Goal: Task Accomplishment & Management: Use online tool/utility

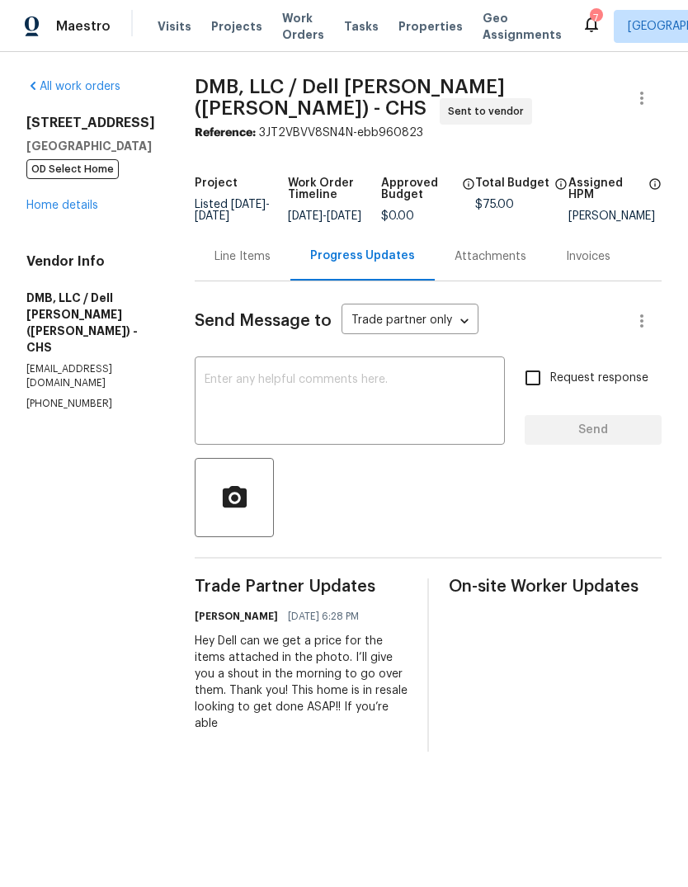
click at [416, 19] on span "Properties" at bounding box center [431, 26] width 64 height 17
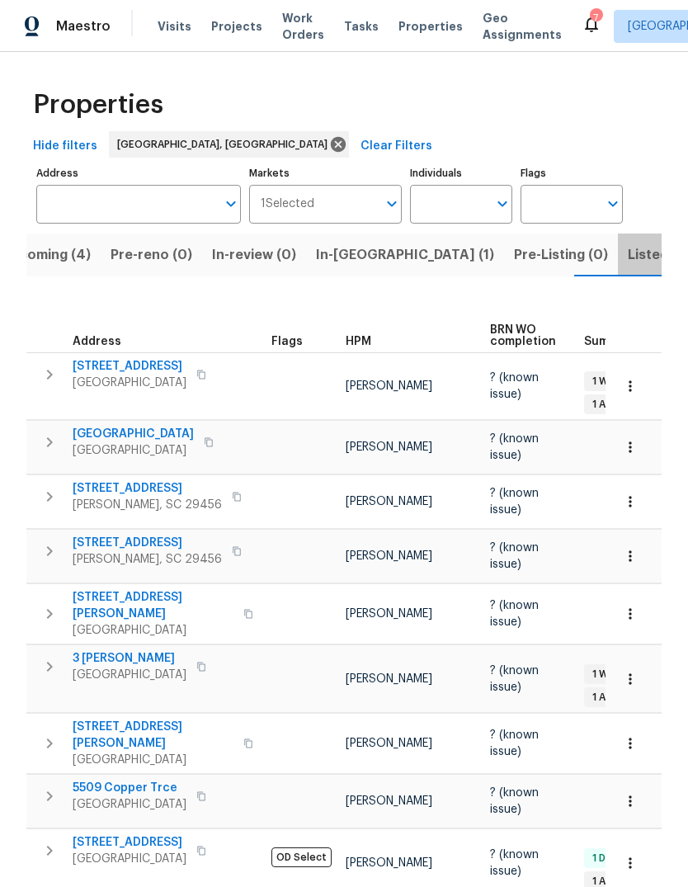
click at [628, 257] on span "Listed (14)" at bounding box center [662, 254] width 69 height 23
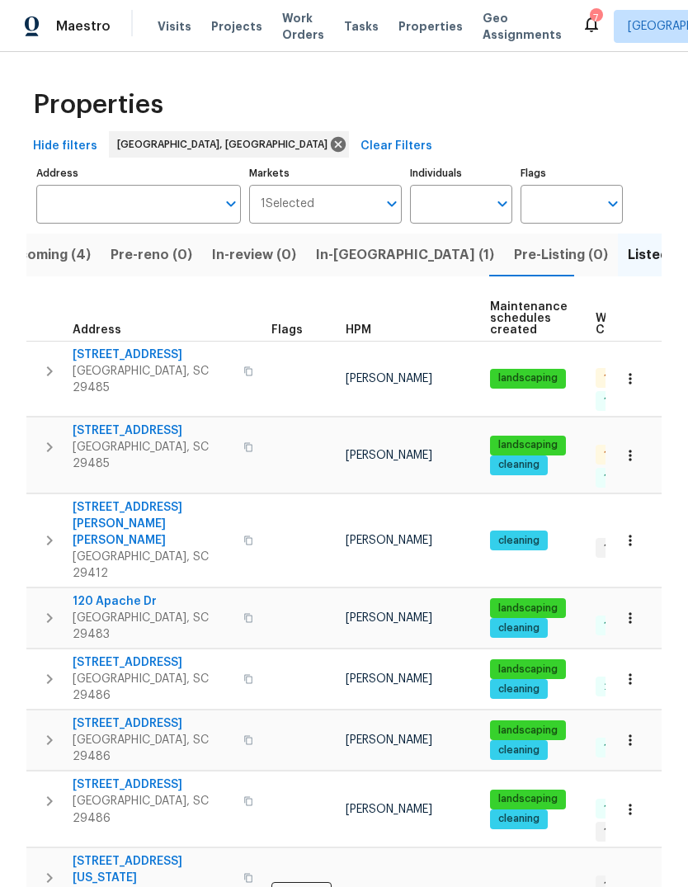
click at [130, 423] on span "[STREET_ADDRESS]" at bounding box center [153, 431] width 161 height 17
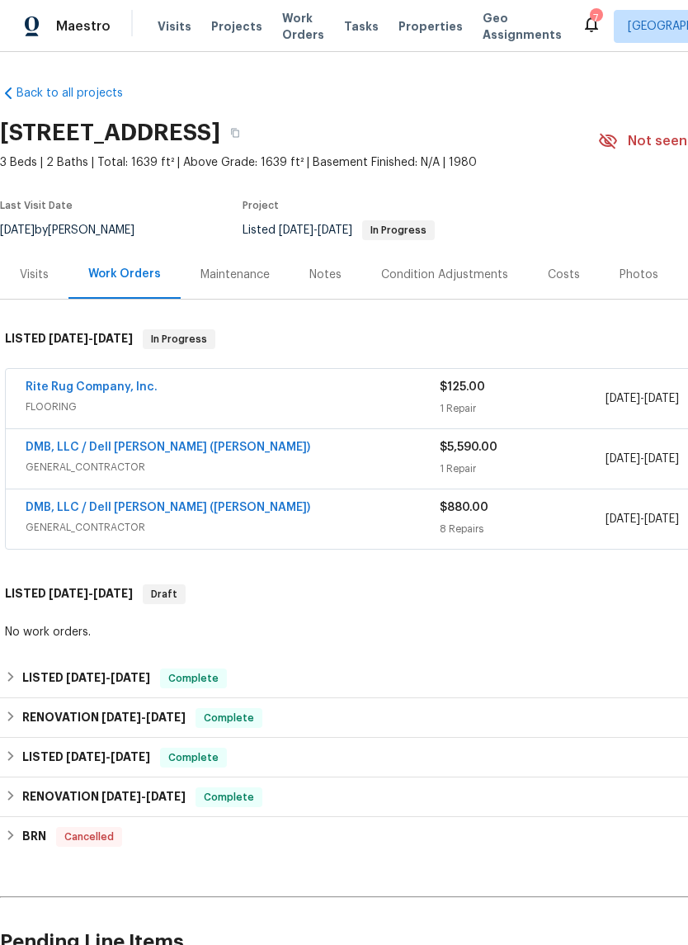
click at [120, 385] on link "Rite Rug Company, Inc." at bounding box center [92, 387] width 132 height 12
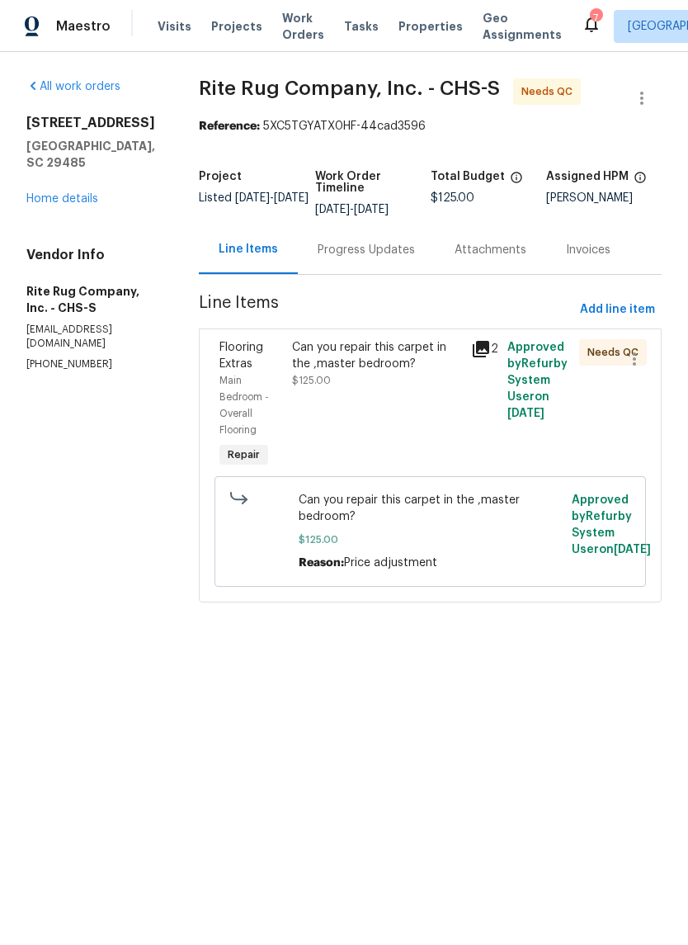
click at [418, 372] on div "Can you repair this carpet in the ,master bedroom?" at bounding box center [377, 355] width 170 height 33
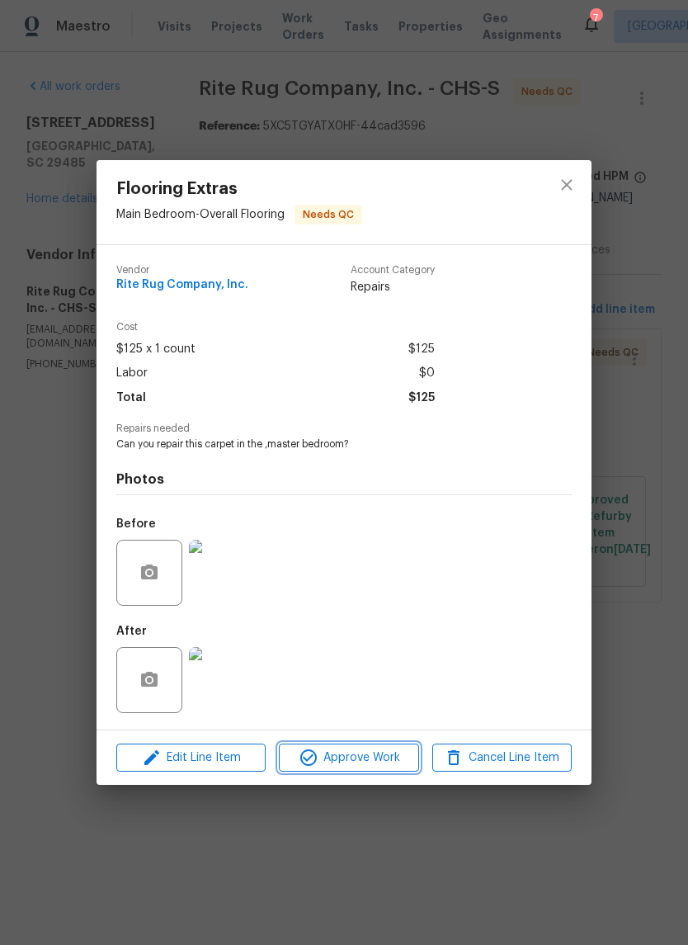
click at [387, 752] on span "Approve Work" at bounding box center [349, 758] width 130 height 21
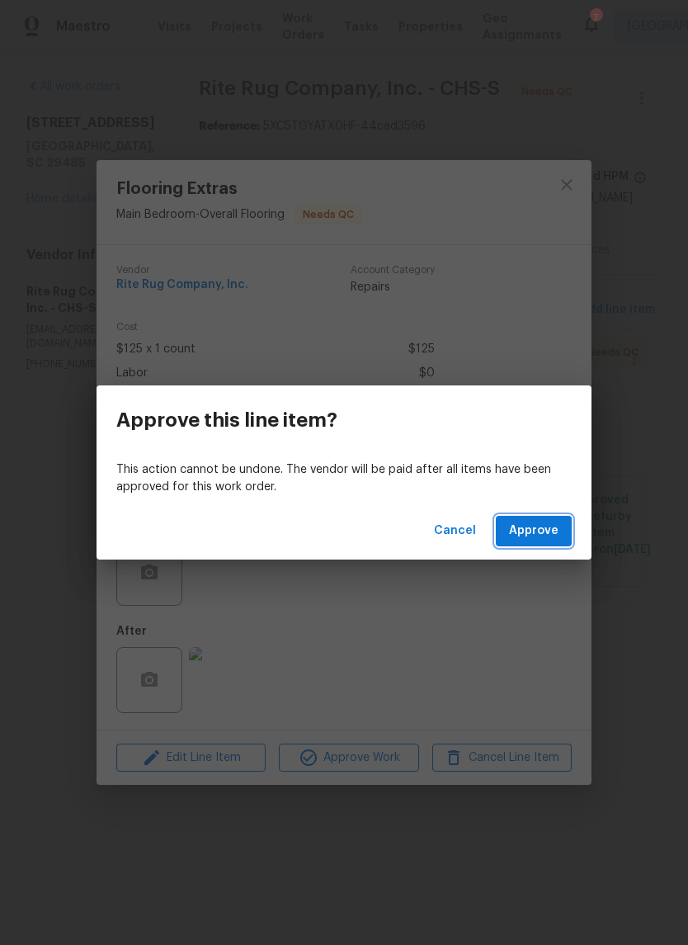
click at [524, 532] on span "Approve" at bounding box center [534, 531] width 50 height 21
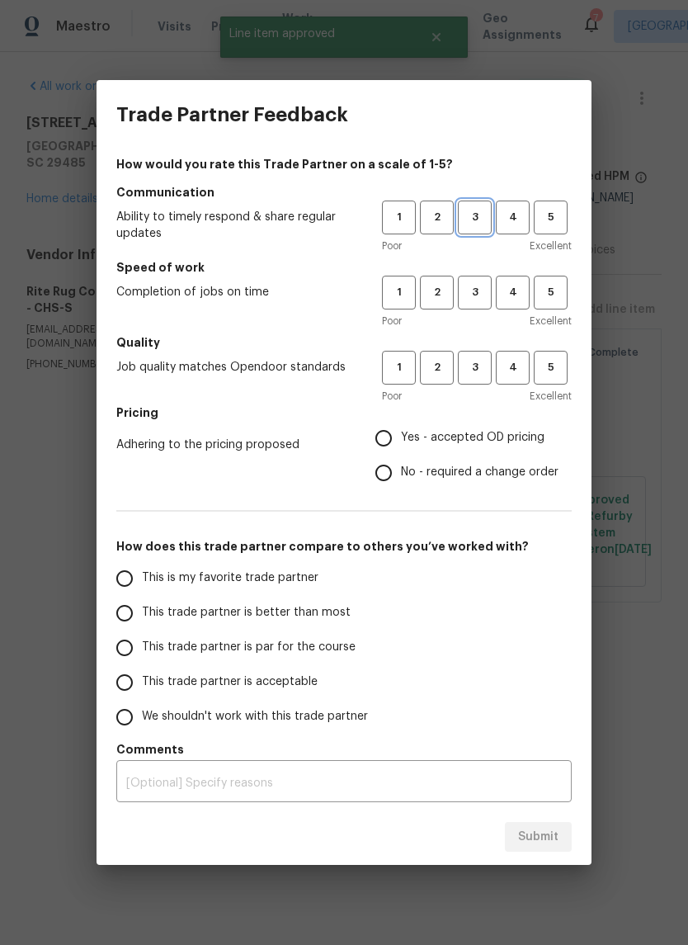
click at [465, 222] on span "3" at bounding box center [475, 217] width 31 height 19
click at [475, 281] on button "3" at bounding box center [475, 293] width 34 height 34
click at [482, 376] on span "3" at bounding box center [475, 367] width 31 height 19
click at [515, 299] on span "4" at bounding box center [513, 292] width 31 height 19
click at [513, 215] on span "4" at bounding box center [513, 217] width 31 height 19
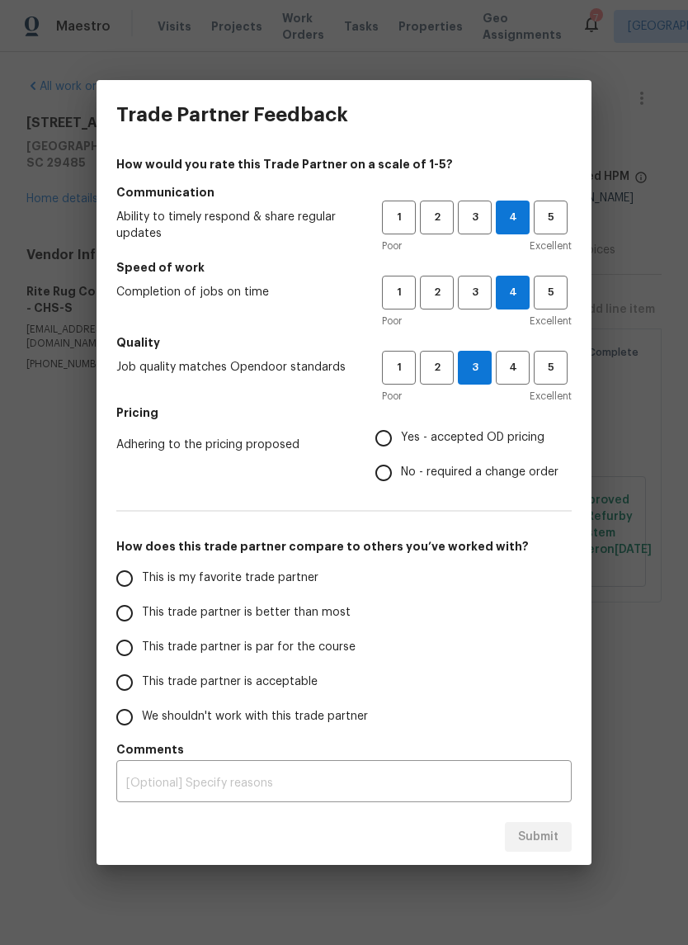
click at [126, 684] on input "This trade partner is acceptable" at bounding box center [124, 682] width 35 height 35
radio input "true"
click at [134, 659] on input "This trade partner is par for the course" at bounding box center [124, 648] width 35 height 35
radio input "true"
click at [554, 308] on button "5" at bounding box center [551, 293] width 34 height 34
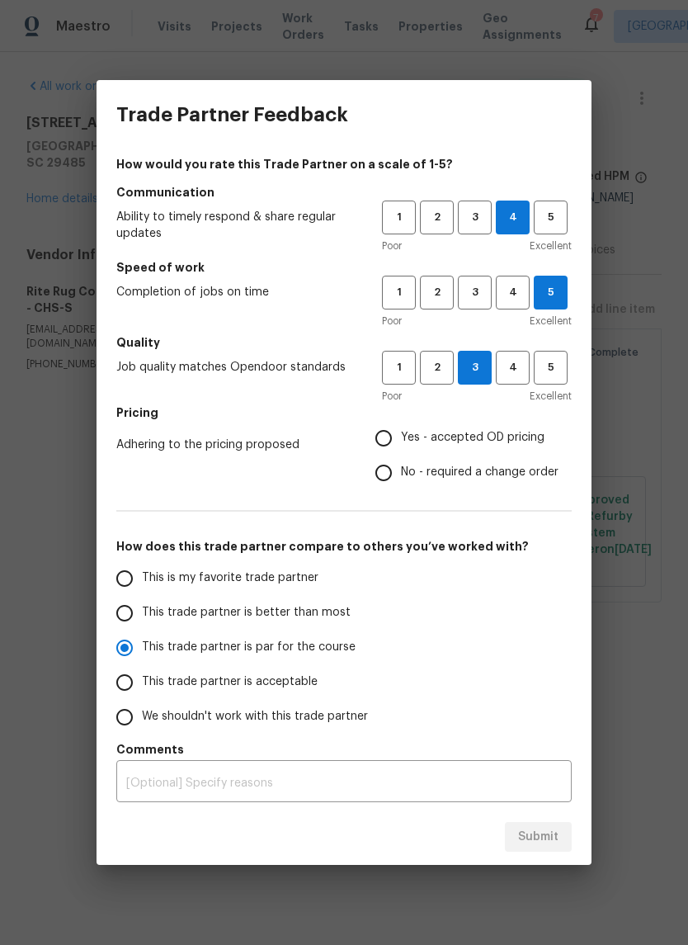
click at [551, 855] on div "Submit" at bounding box center [344, 837] width 495 height 57
click at [383, 441] on input "Yes - accepted OD pricing" at bounding box center [383, 438] width 35 height 35
click at [551, 835] on span "Submit" at bounding box center [538, 837] width 40 height 21
radio input "false"
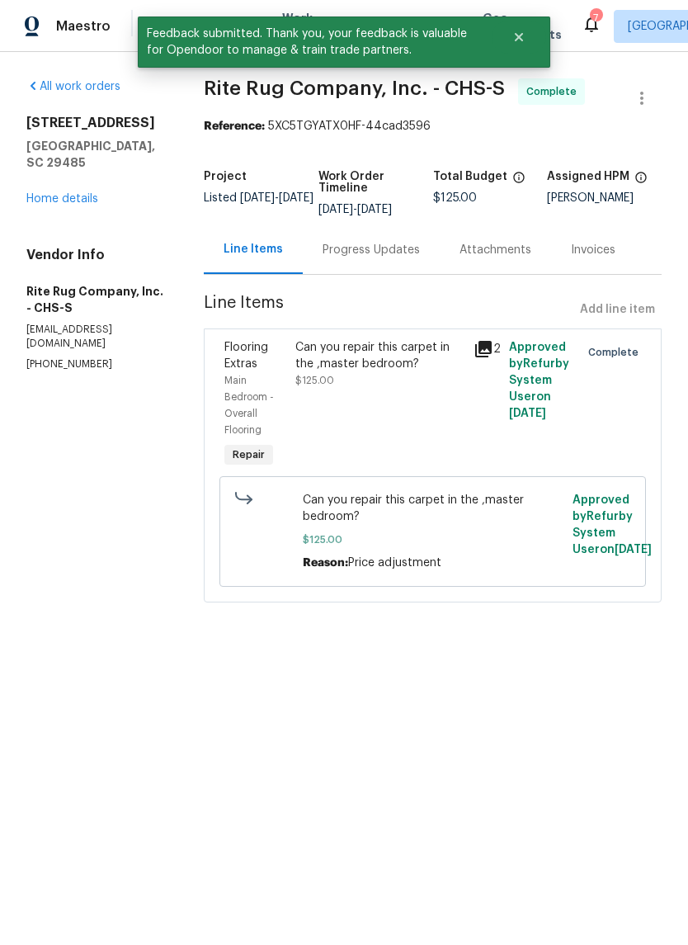
click at [69, 170] on div "105 Gambels Ln Summerville, SC 29485 Home details" at bounding box center [95, 161] width 138 height 92
click at [72, 193] on link "Home details" at bounding box center [62, 199] width 72 height 12
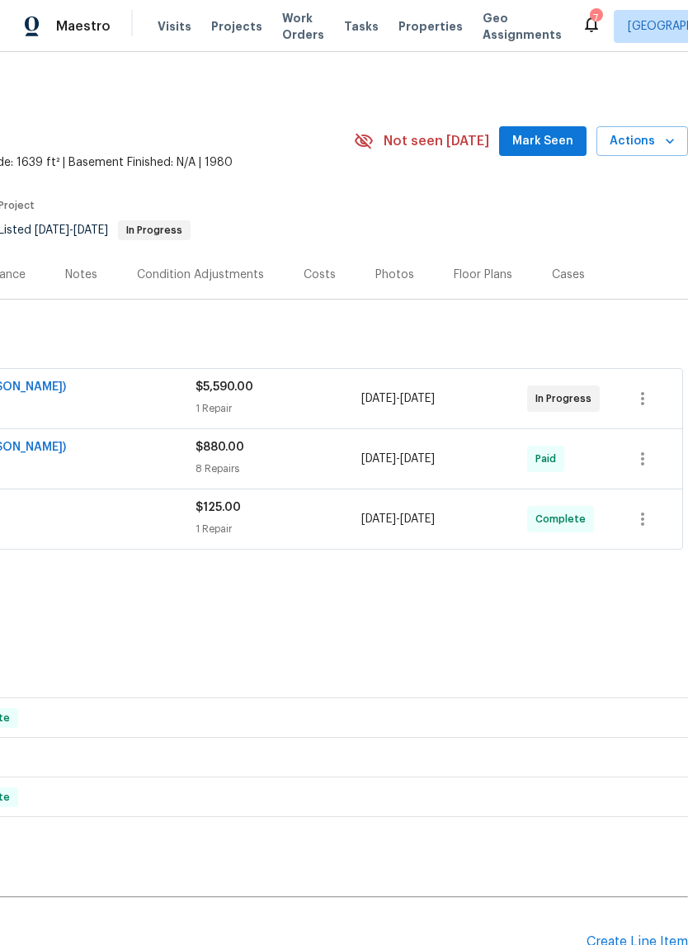
scroll to position [0, 244]
click at [545, 155] on button "Mark Seen" at bounding box center [542, 141] width 87 height 31
click at [404, 33] on span "Properties" at bounding box center [431, 26] width 64 height 17
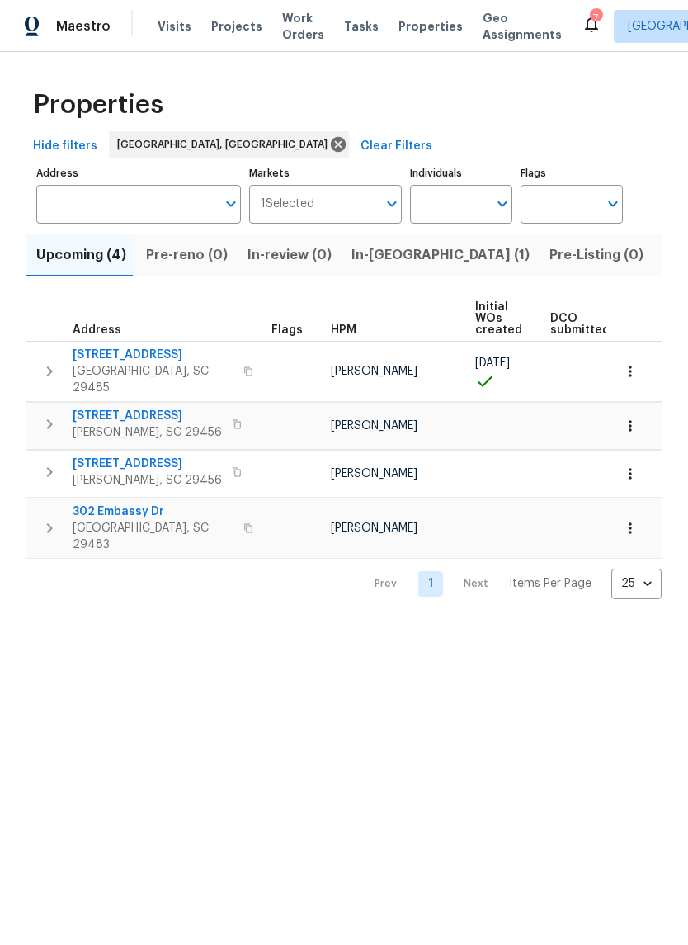
click at [664, 251] on span "Listed (14)" at bounding box center [698, 254] width 69 height 23
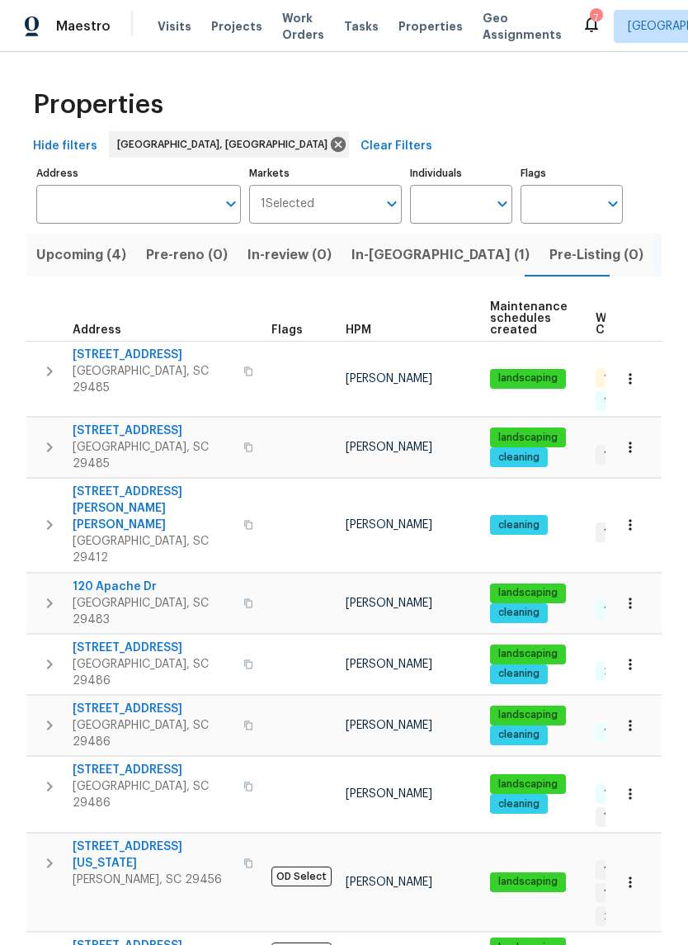
click at [125, 357] on span "[STREET_ADDRESS]" at bounding box center [153, 355] width 161 height 17
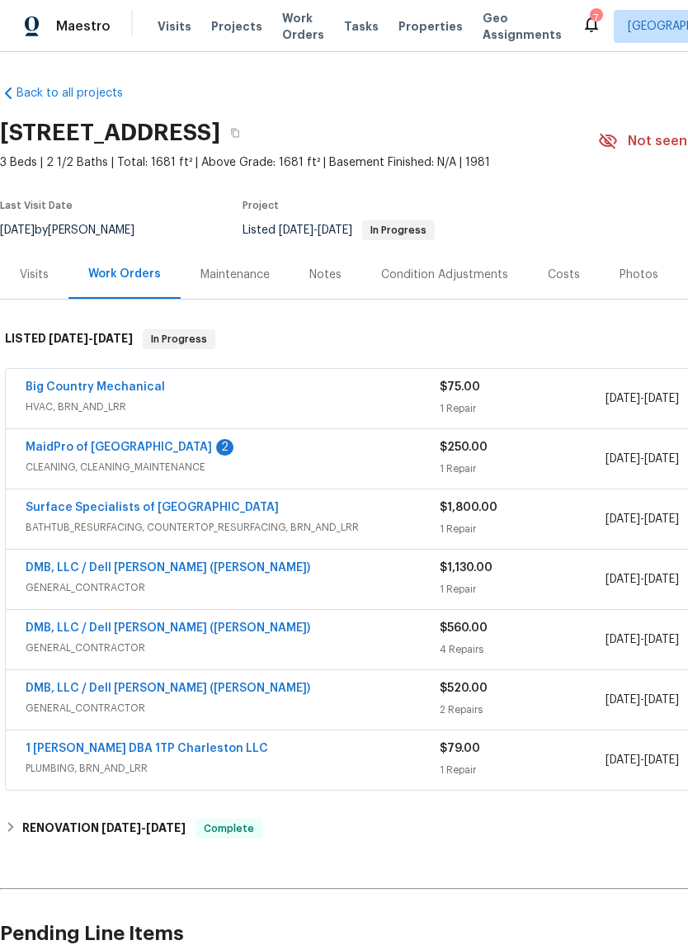
click at [112, 447] on link "MaidPro of Charleston" at bounding box center [119, 448] width 187 height 12
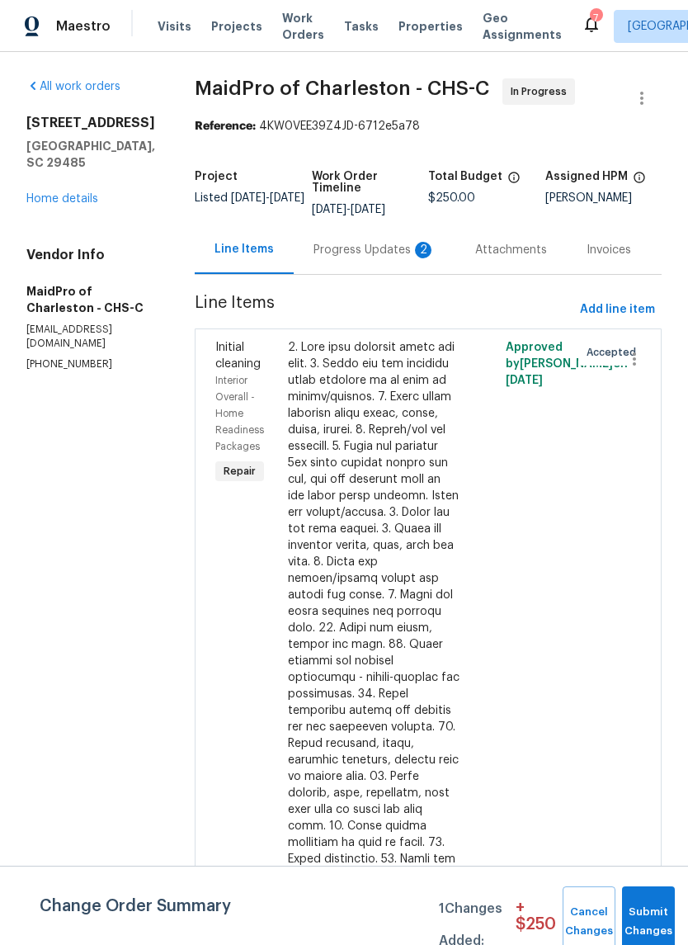
click at [352, 268] on div "Progress Updates 2" at bounding box center [375, 249] width 162 height 49
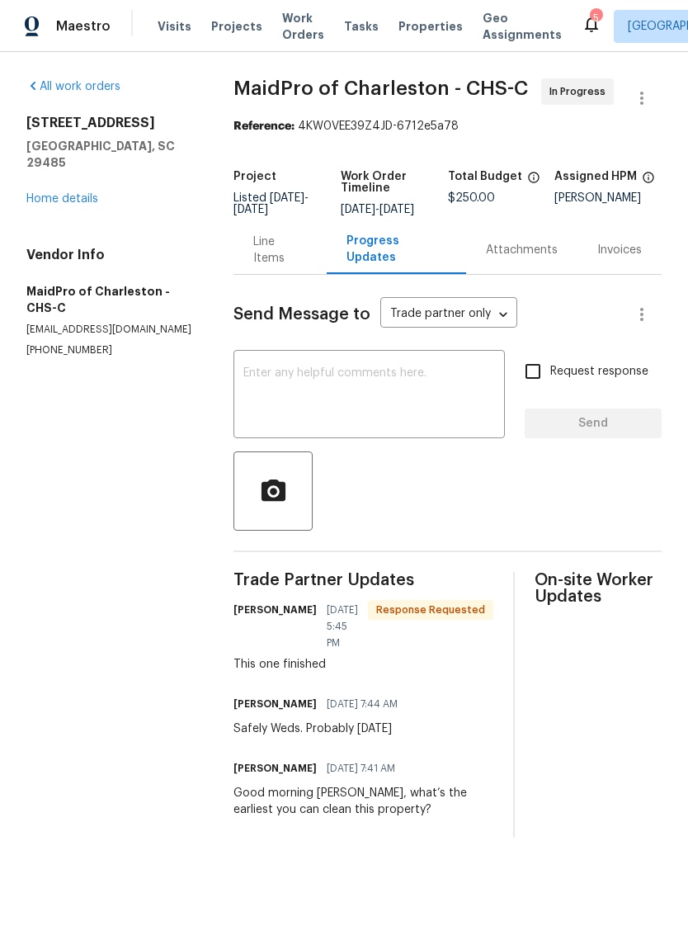
click at [462, 397] on textarea at bounding box center [369, 396] width 252 height 58
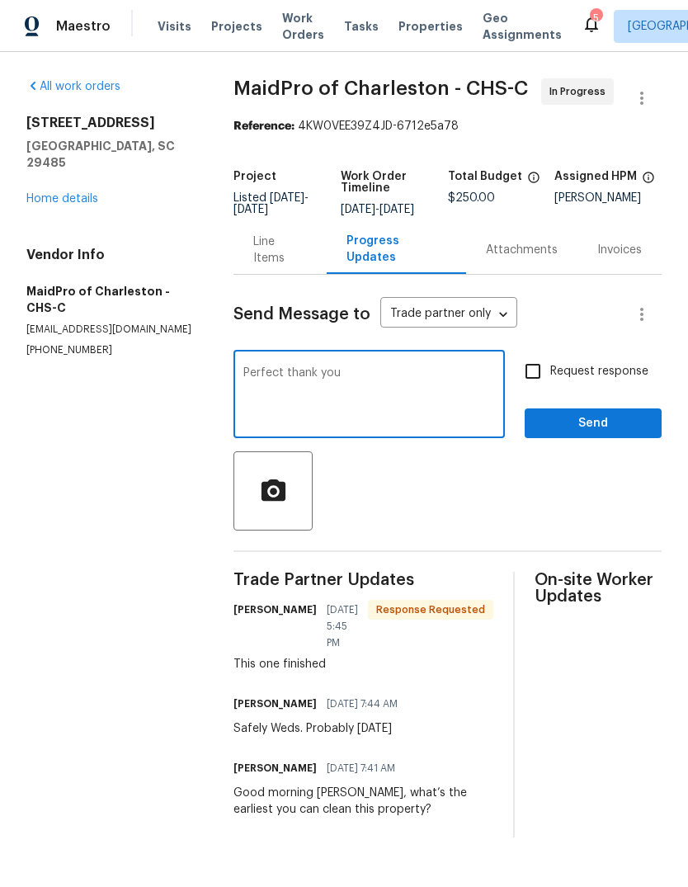
type textarea "Perfect thank you"
click at [603, 439] on button "Send" at bounding box center [593, 424] width 137 height 31
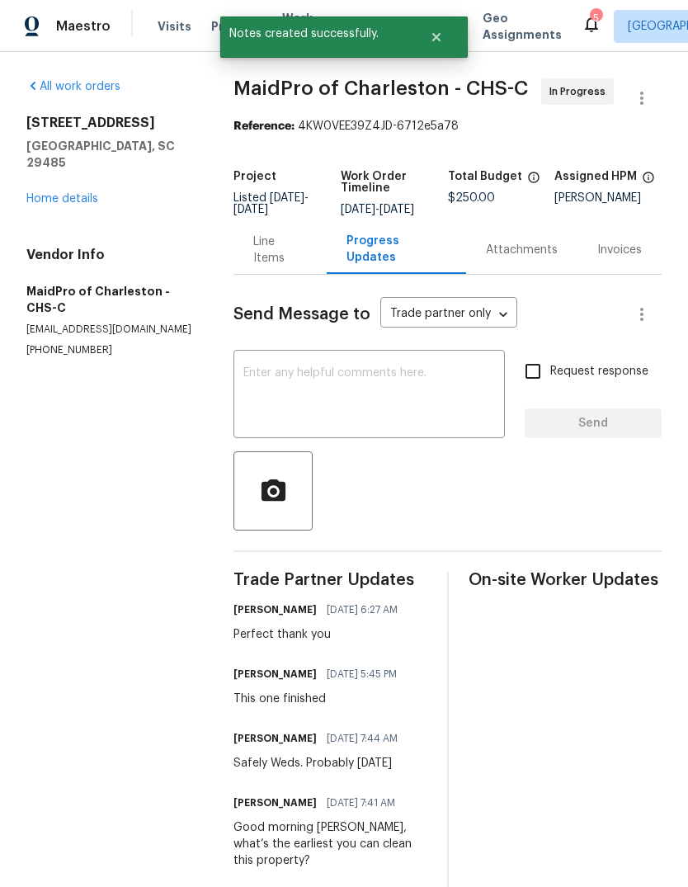
click at [85, 193] on link "Home details" at bounding box center [62, 199] width 72 height 12
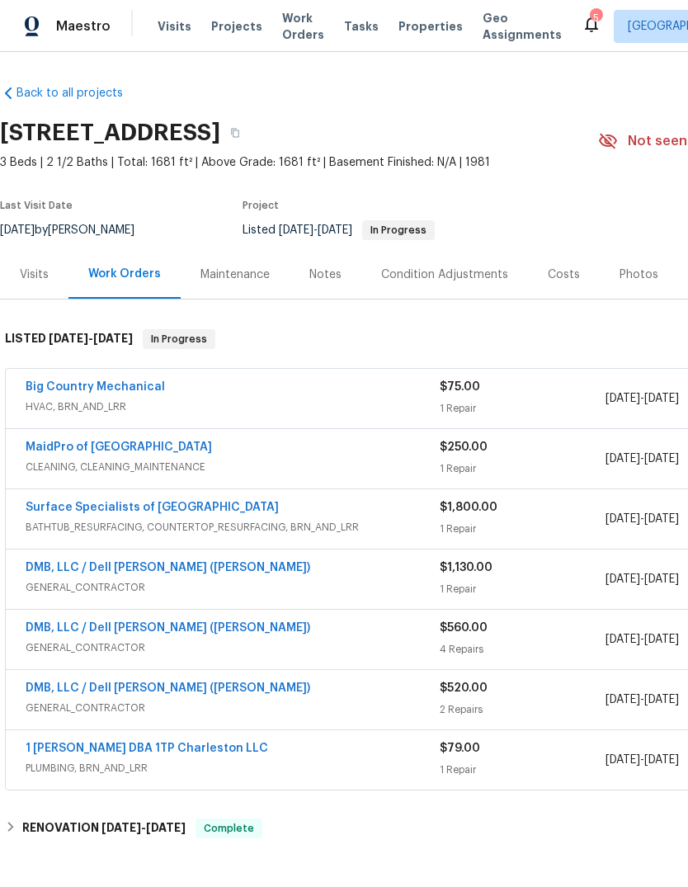
click at [55, 388] on link "Big Country Mechanical" at bounding box center [95, 387] width 139 height 12
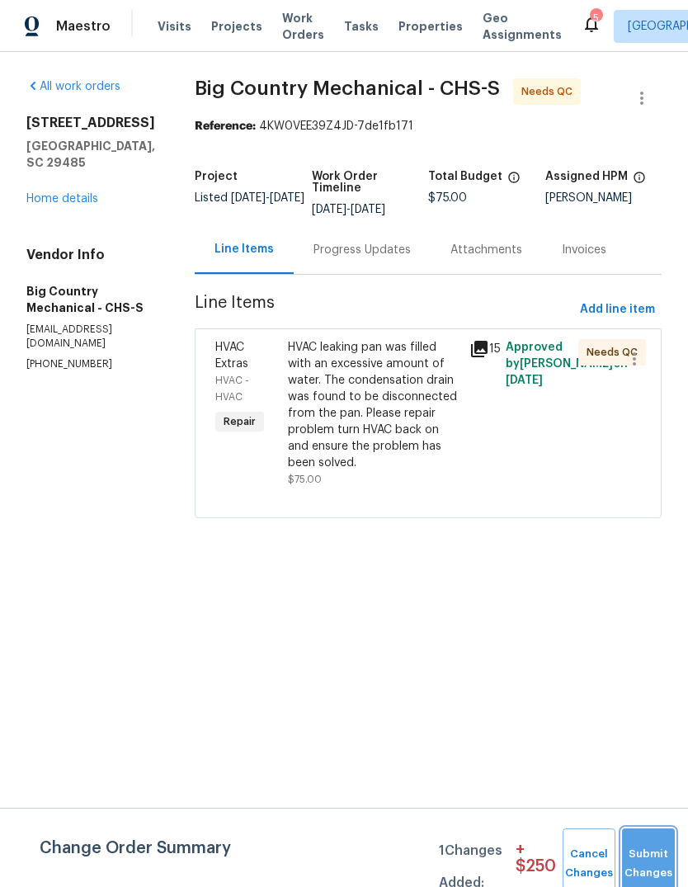
click at [654, 858] on button "Submit Changes" at bounding box center [648, 864] width 53 height 71
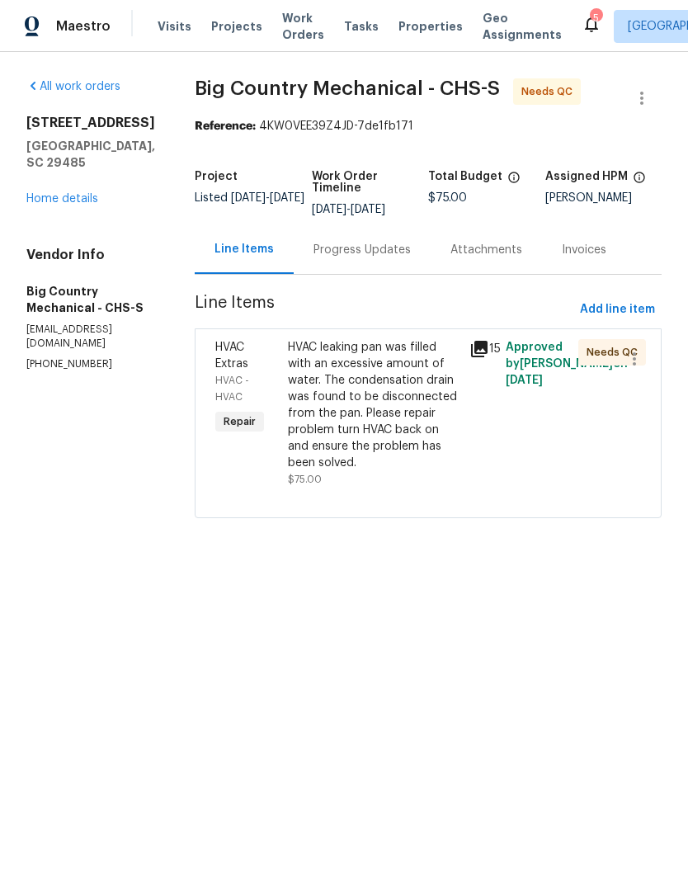
click at [353, 253] on div "Progress Updates" at bounding box center [362, 250] width 97 height 17
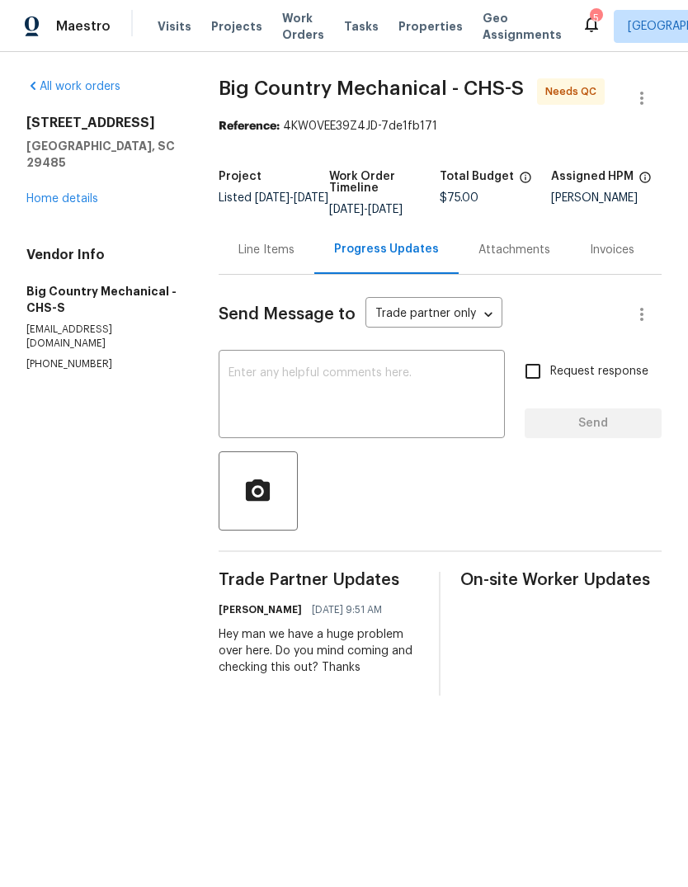
click at [64, 198] on div "All work orders 109 Evance Ct Summerville, SC 29485 Home details Vendor Info Bi…" at bounding box center [102, 224] width 153 height 293
click at [64, 197] on div "All work orders 109 Evance Ct Summerville, SC 29485 Home details Vendor Info Bi…" at bounding box center [102, 224] width 153 height 293
click at [41, 193] on link "Home details" at bounding box center [62, 199] width 72 height 12
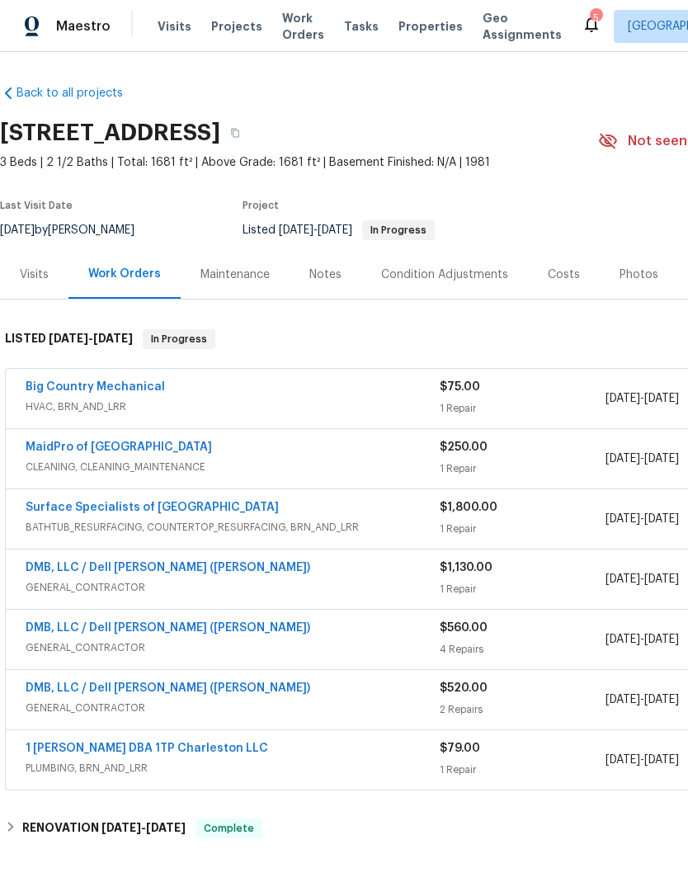
click at [35, 386] on link "Big Country Mechanical" at bounding box center [95, 387] width 139 height 12
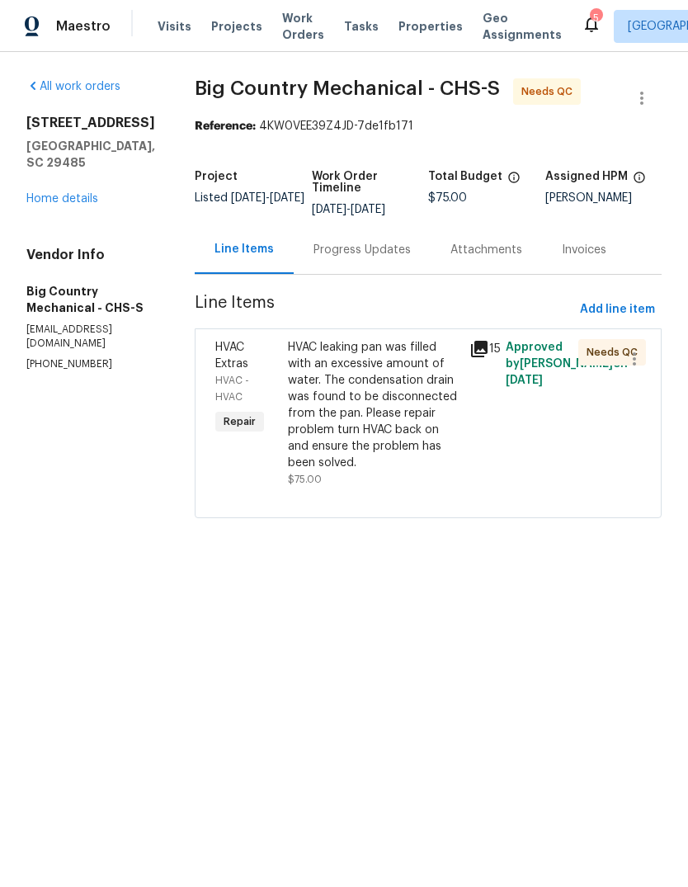
click at [346, 409] on div "HVAC leaking pan was filled with an excessive amount of water. The condensation…" at bounding box center [374, 405] width 172 height 132
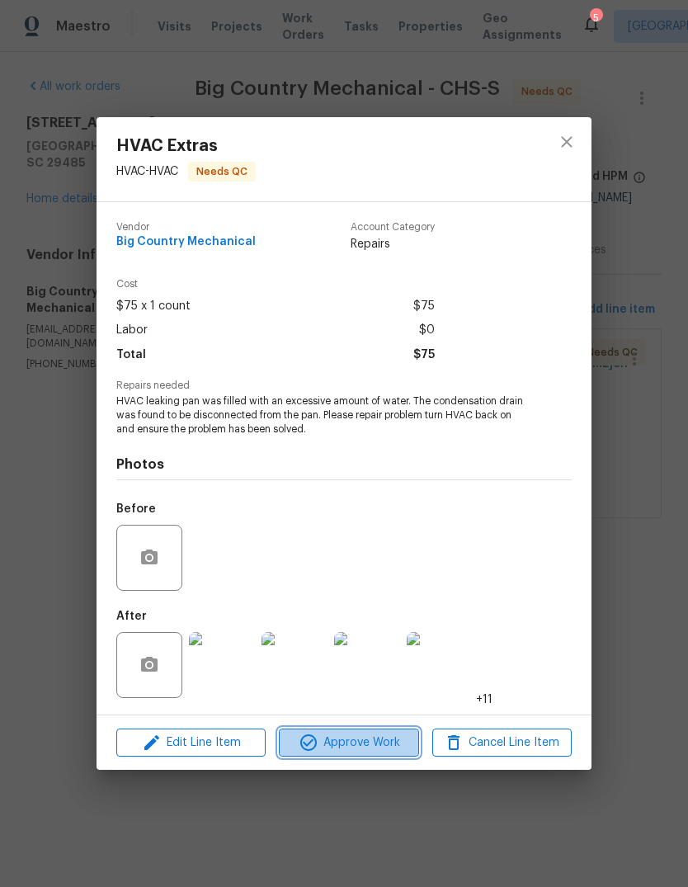
click at [362, 749] on span "Approve Work" at bounding box center [349, 743] width 130 height 21
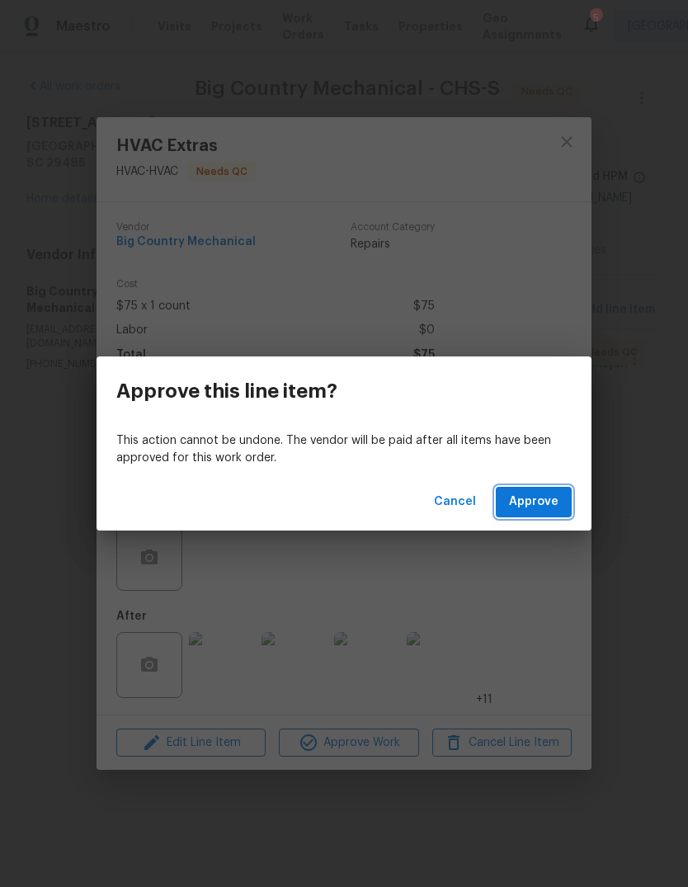
click at [558, 493] on span "Approve" at bounding box center [534, 502] width 50 height 21
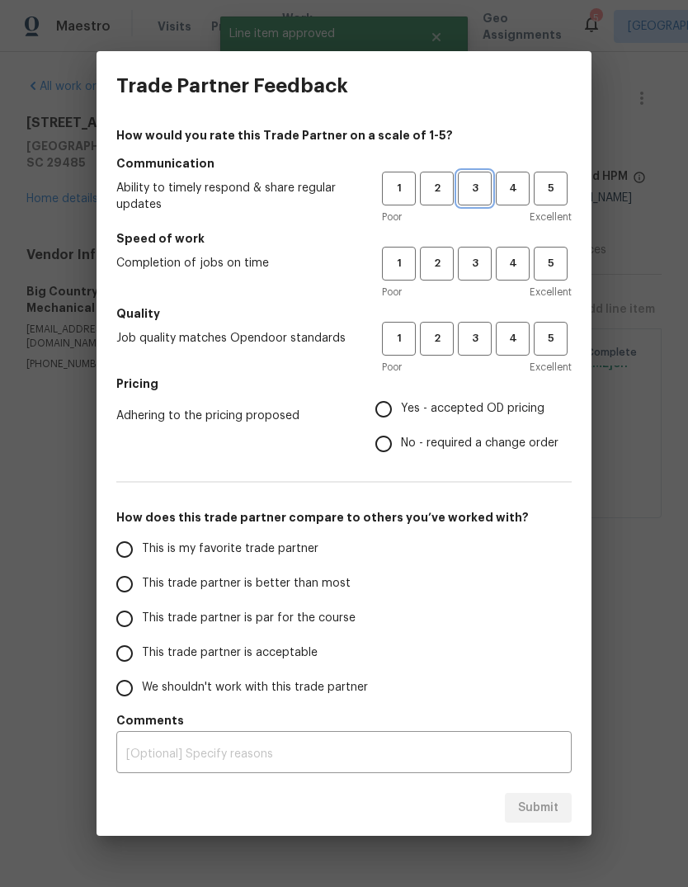
click at [475, 196] on span "3" at bounding box center [475, 188] width 31 height 19
click at [479, 277] on button "3" at bounding box center [475, 264] width 34 height 34
click at [480, 355] on button "3" at bounding box center [475, 339] width 34 height 34
click at [401, 408] on input "Yes - accepted OD pricing" at bounding box center [383, 409] width 35 height 35
radio input "true"
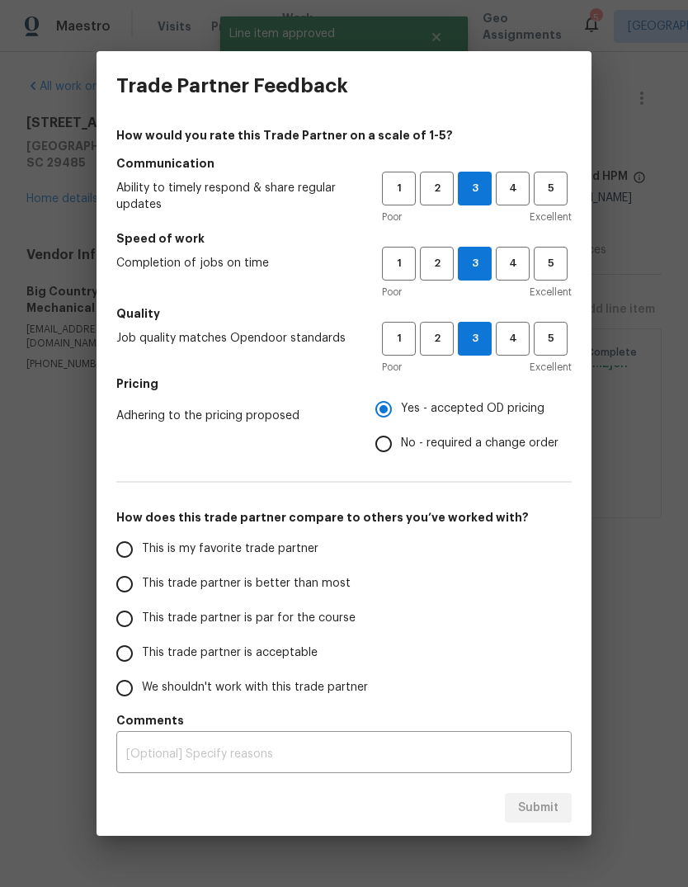
click at [134, 619] on input "This trade partner is par for the course" at bounding box center [124, 619] width 35 height 35
click at [554, 800] on span "Submit" at bounding box center [538, 808] width 40 height 21
radio input "true"
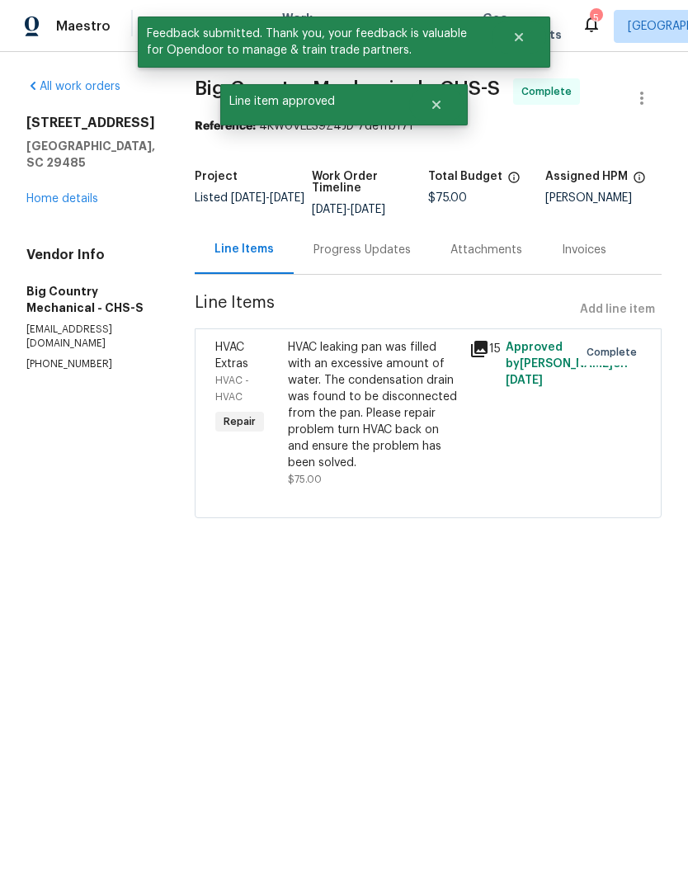
click at [46, 193] on link "Home details" at bounding box center [62, 199] width 72 height 12
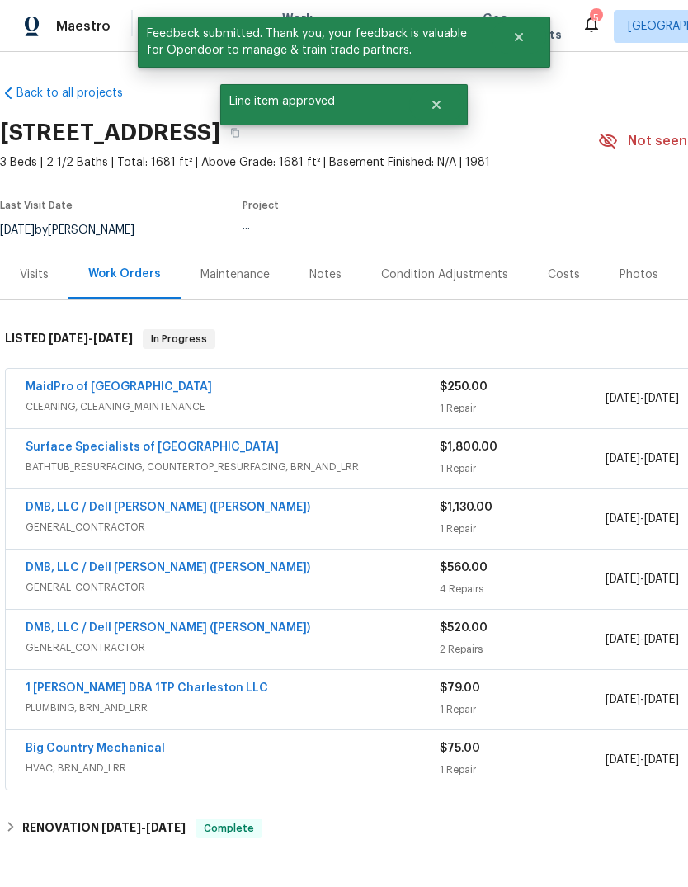
click at [40, 214] on div "Last Visit Date" at bounding box center [77, 211] width 154 height 20
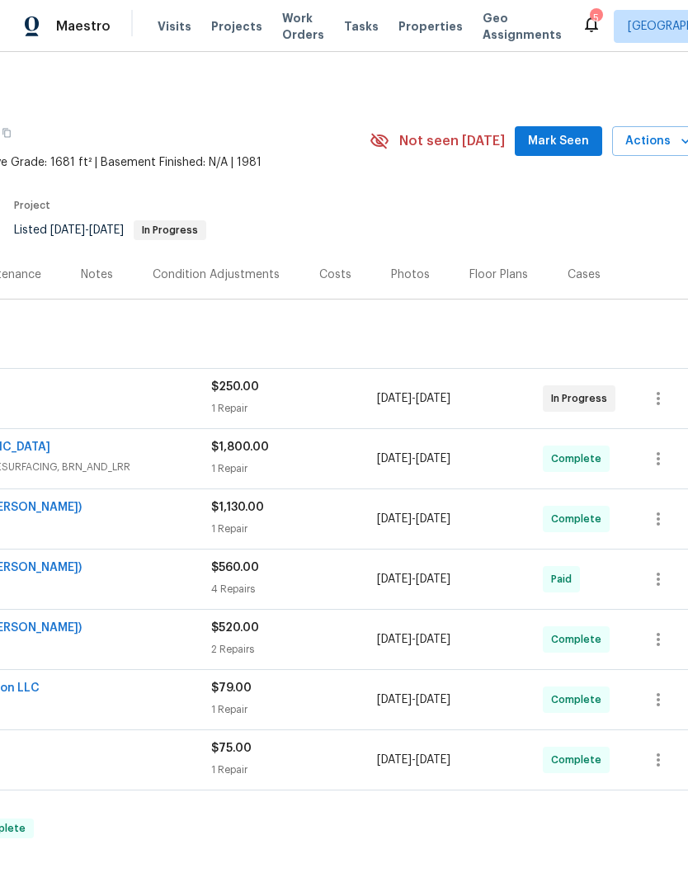
scroll to position [0, 229]
click at [562, 151] on button "Mark Seen" at bounding box center [558, 141] width 87 height 31
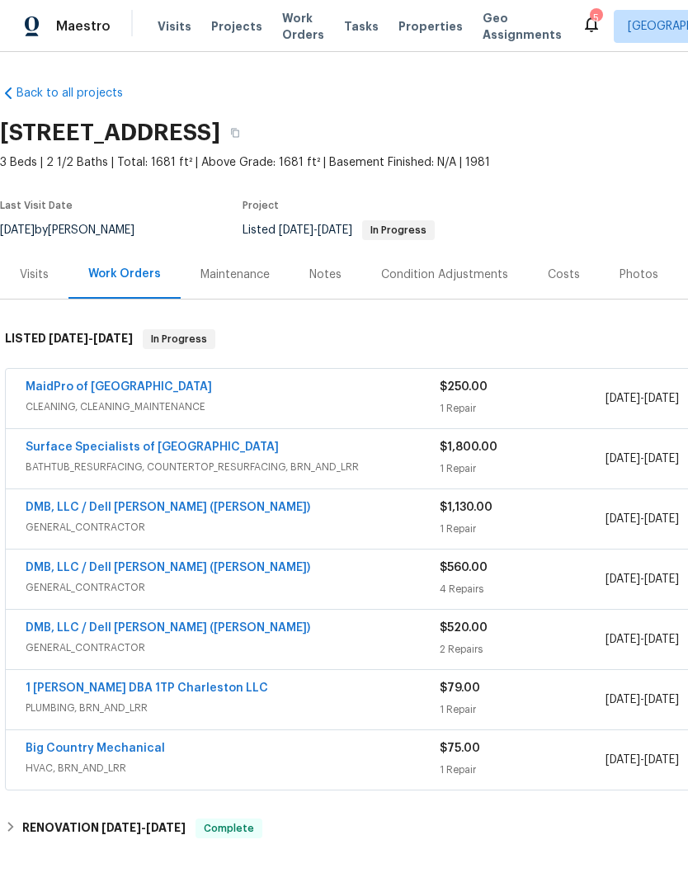
scroll to position [0, 0]
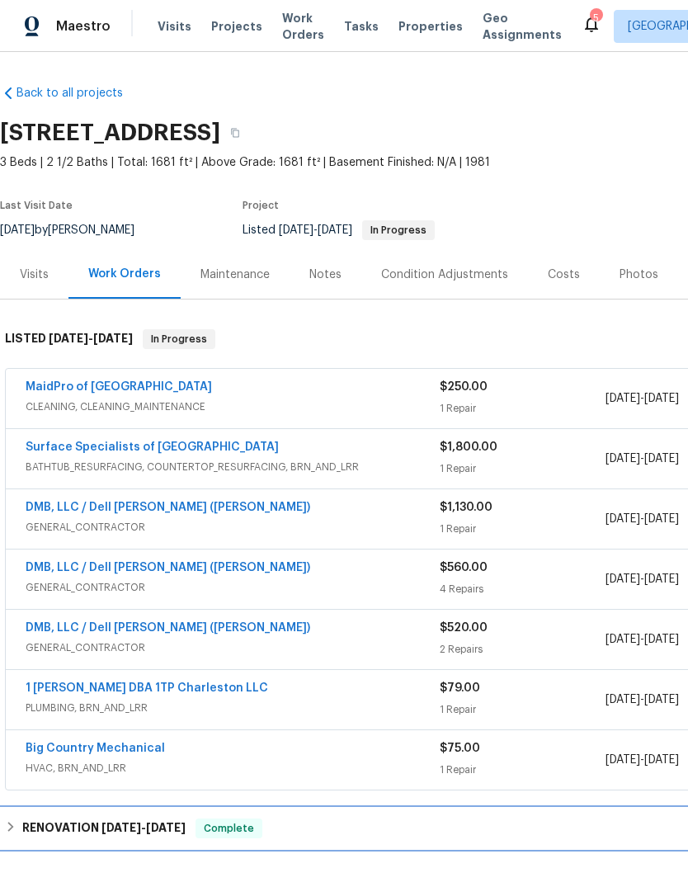
click at [397, 832] on div "RENOVATION 5/22/25 - 6/10/25 Complete" at bounding box center [466, 829] width 923 height 20
